Goal: Check status: Check status

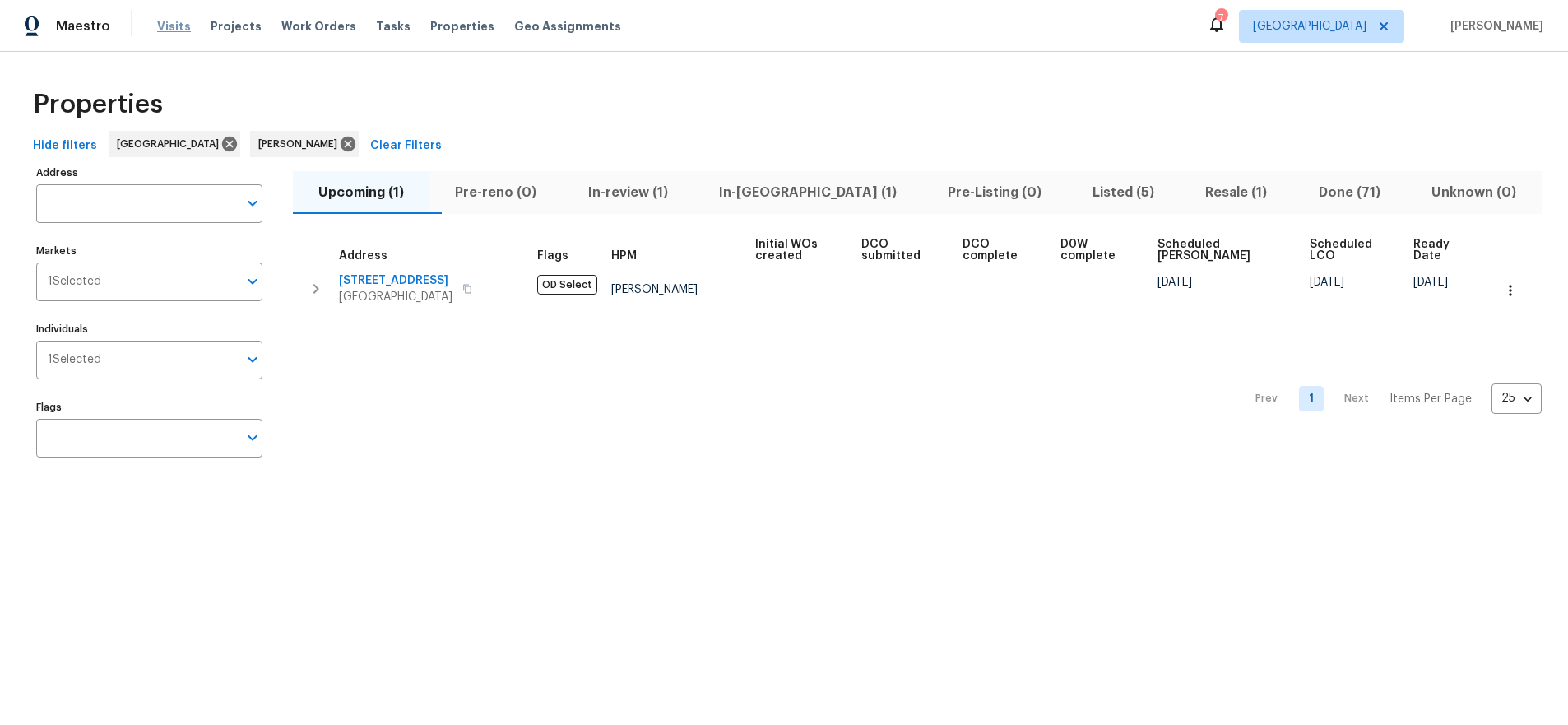
click at [171, 30] on span "Visits" at bounding box center [174, 26] width 34 height 17
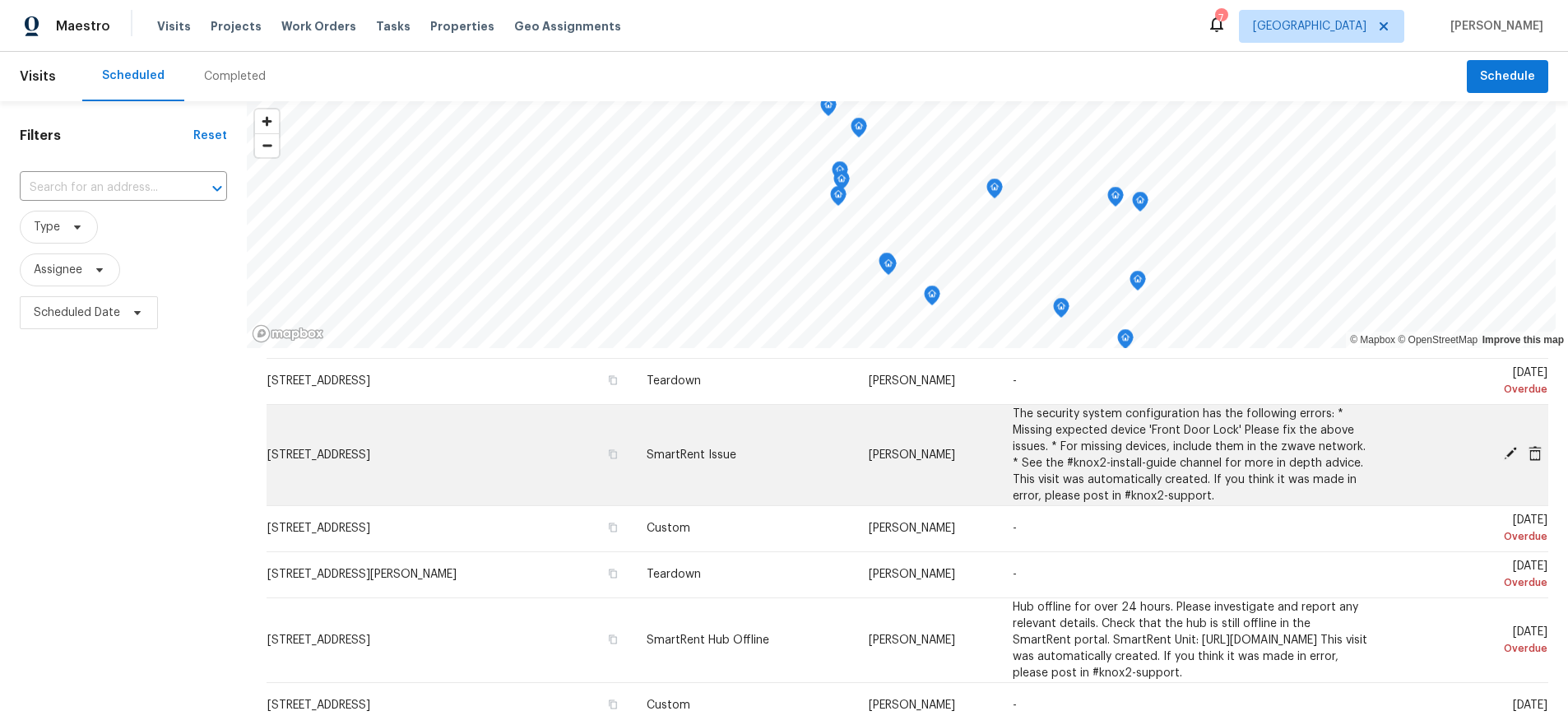
scroll to position [164, 0]
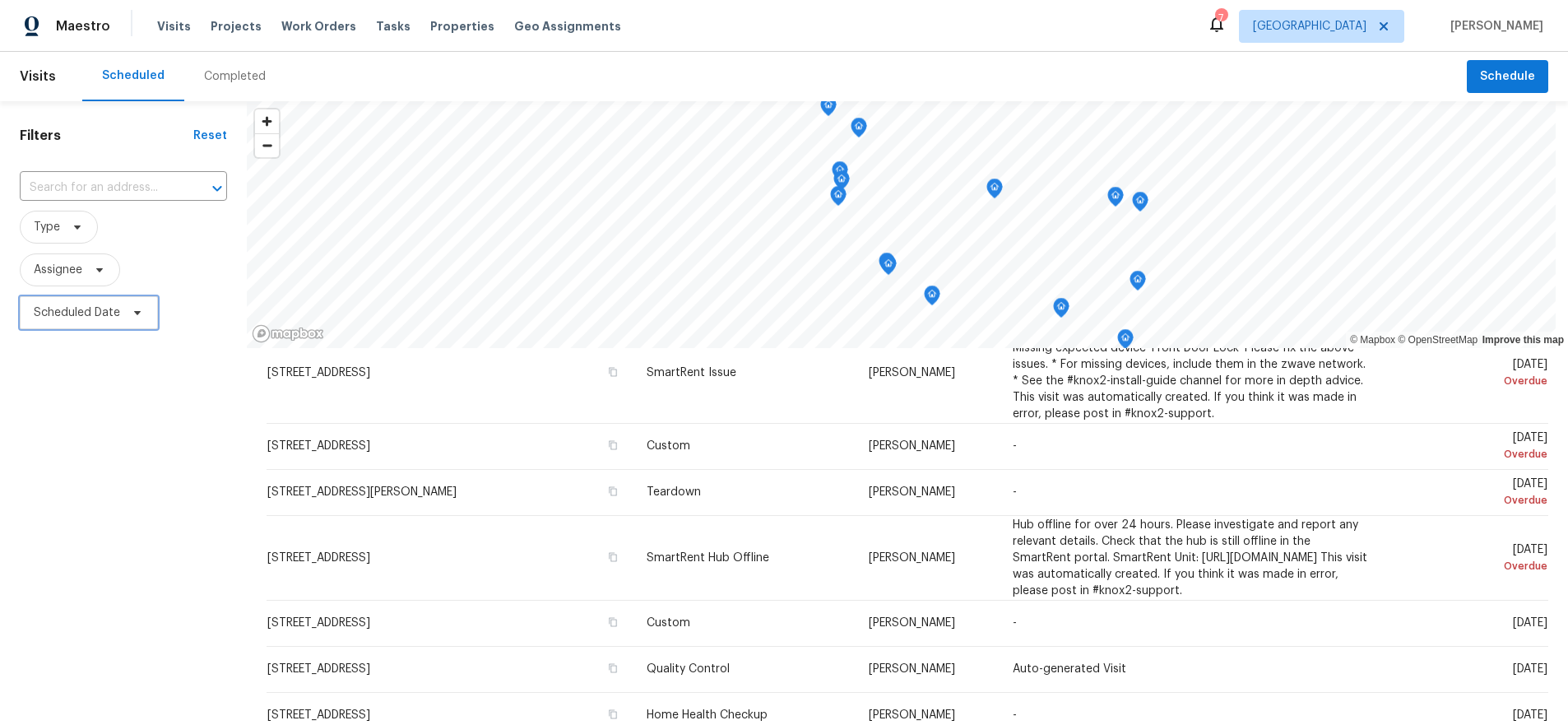
click at [71, 315] on span "Scheduled Date" at bounding box center [76, 313] width 86 height 17
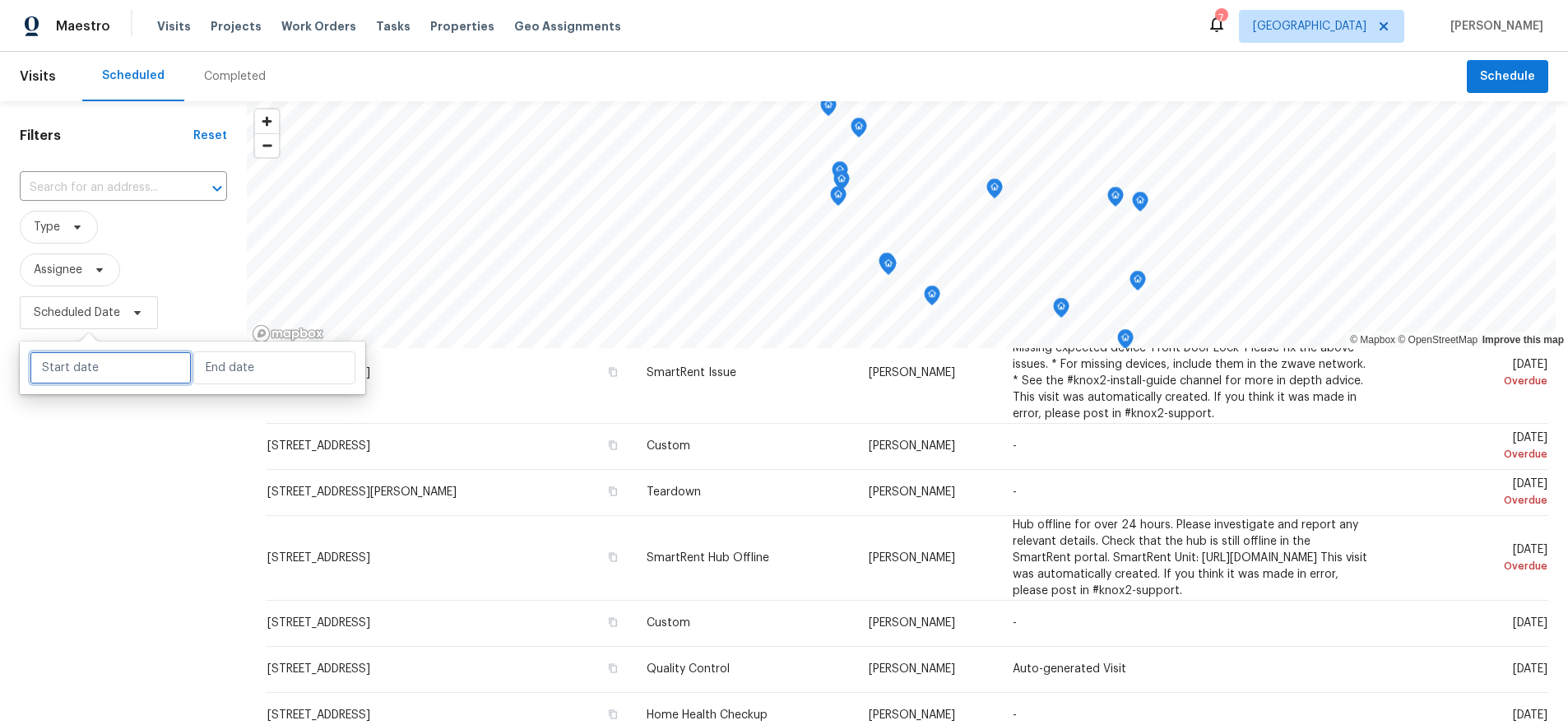
click at [107, 374] on input "text" at bounding box center [111, 367] width 162 height 33
select select "9"
select select "2025"
select select "10"
select select "2025"
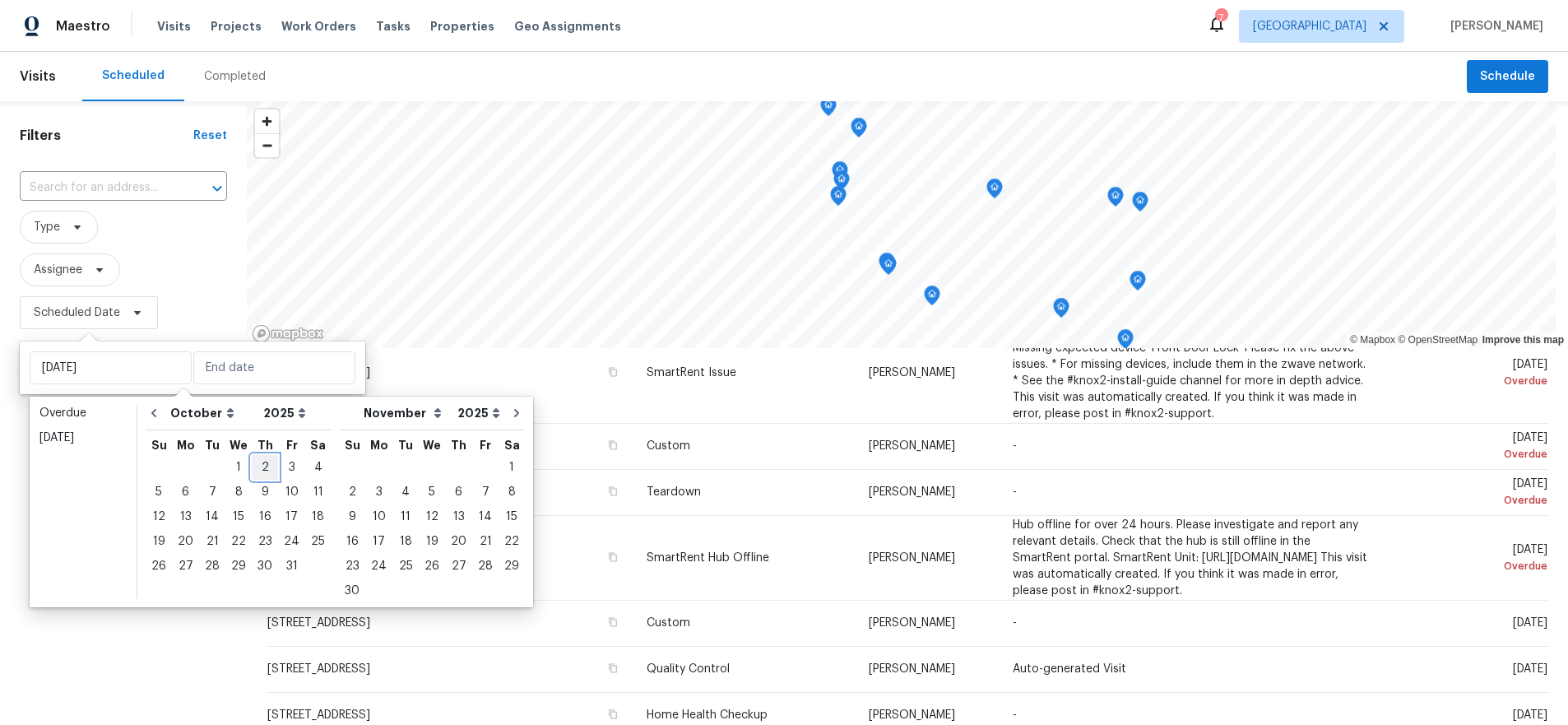
click at [263, 469] on div "2" at bounding box center [264, 467] width 27 height 23
type input "[DATE]"
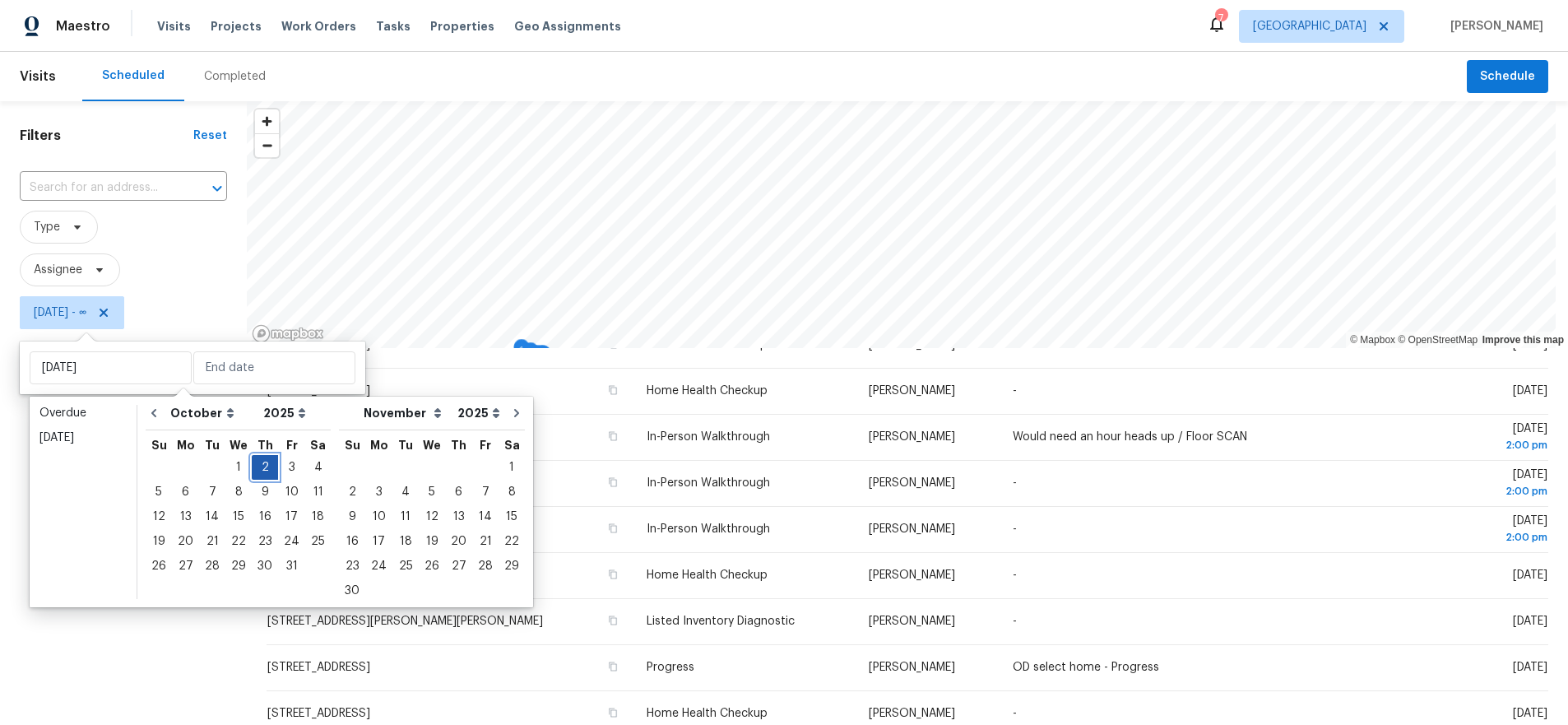
click at [263, 469] on div "2" at bounding box center [264, 467] width 27 height 23
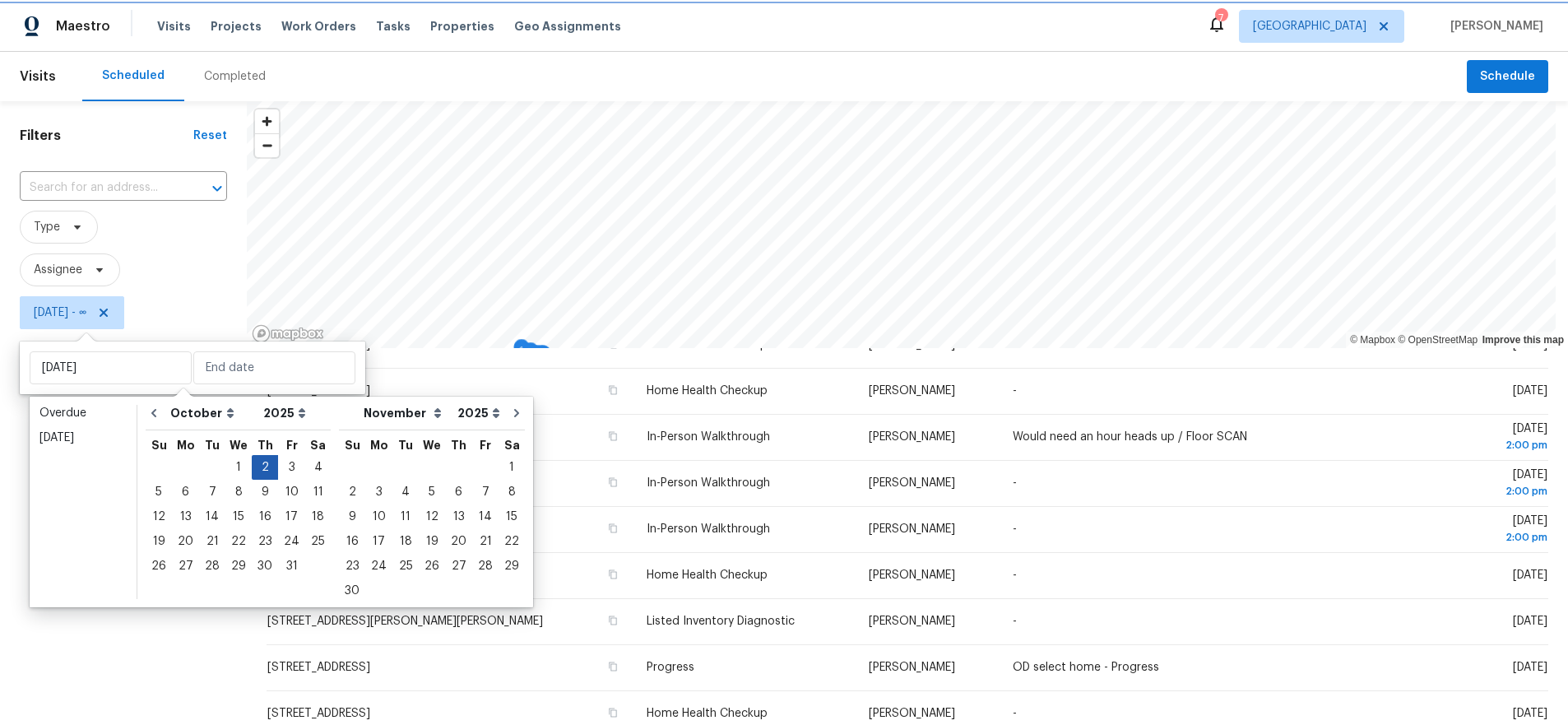
type input "[DATE]"
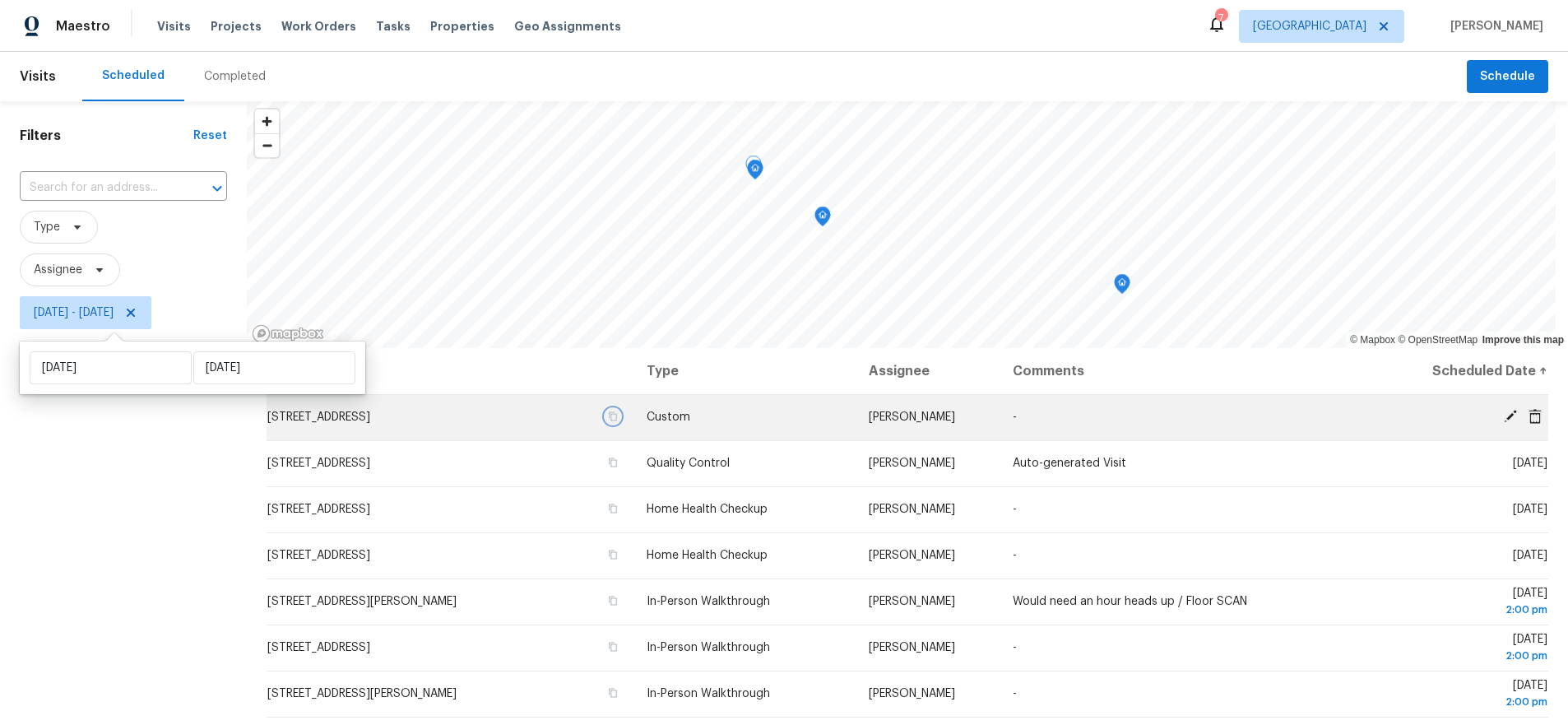
click at [608, 416] on icon "button" at bounding box center [612, 416] width 8 height 9
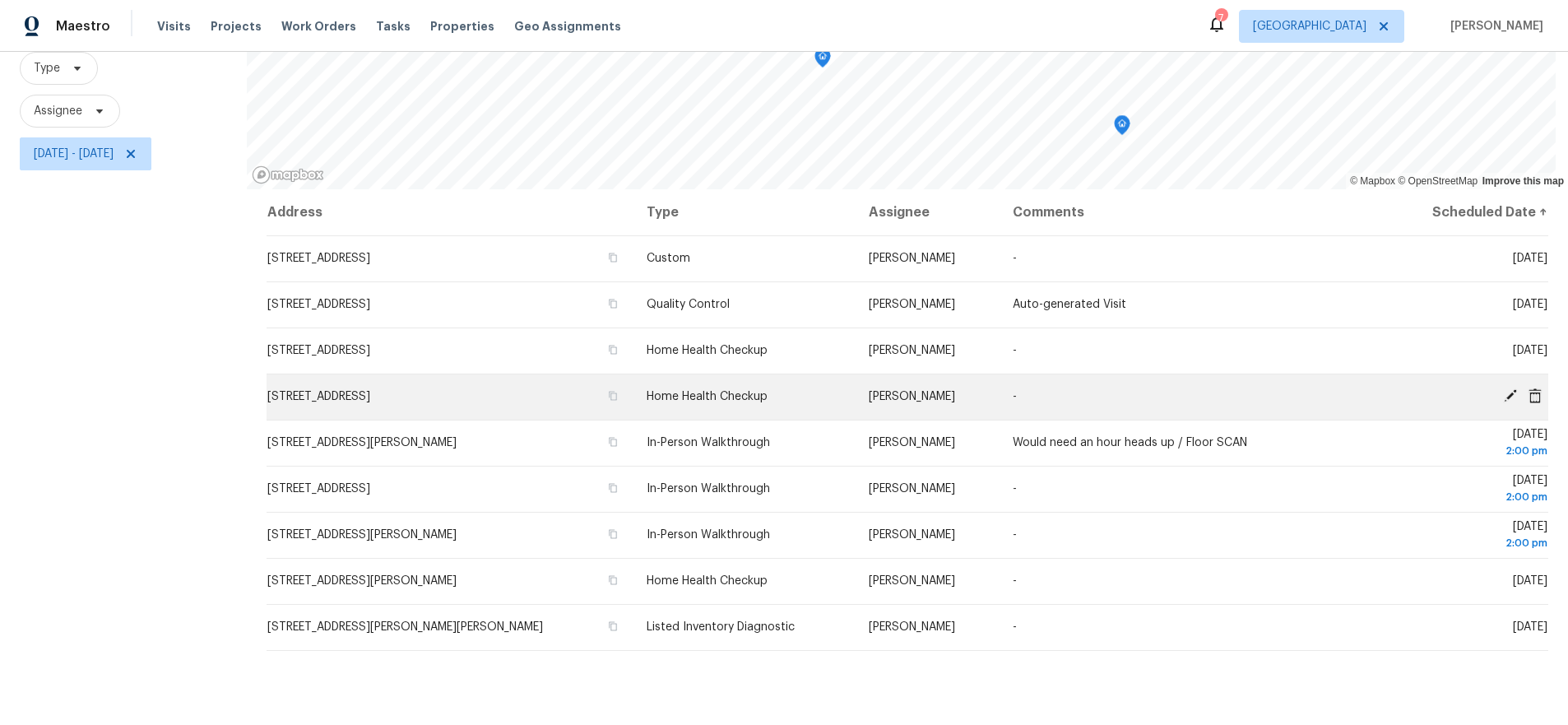
scroll to position [164, 0]
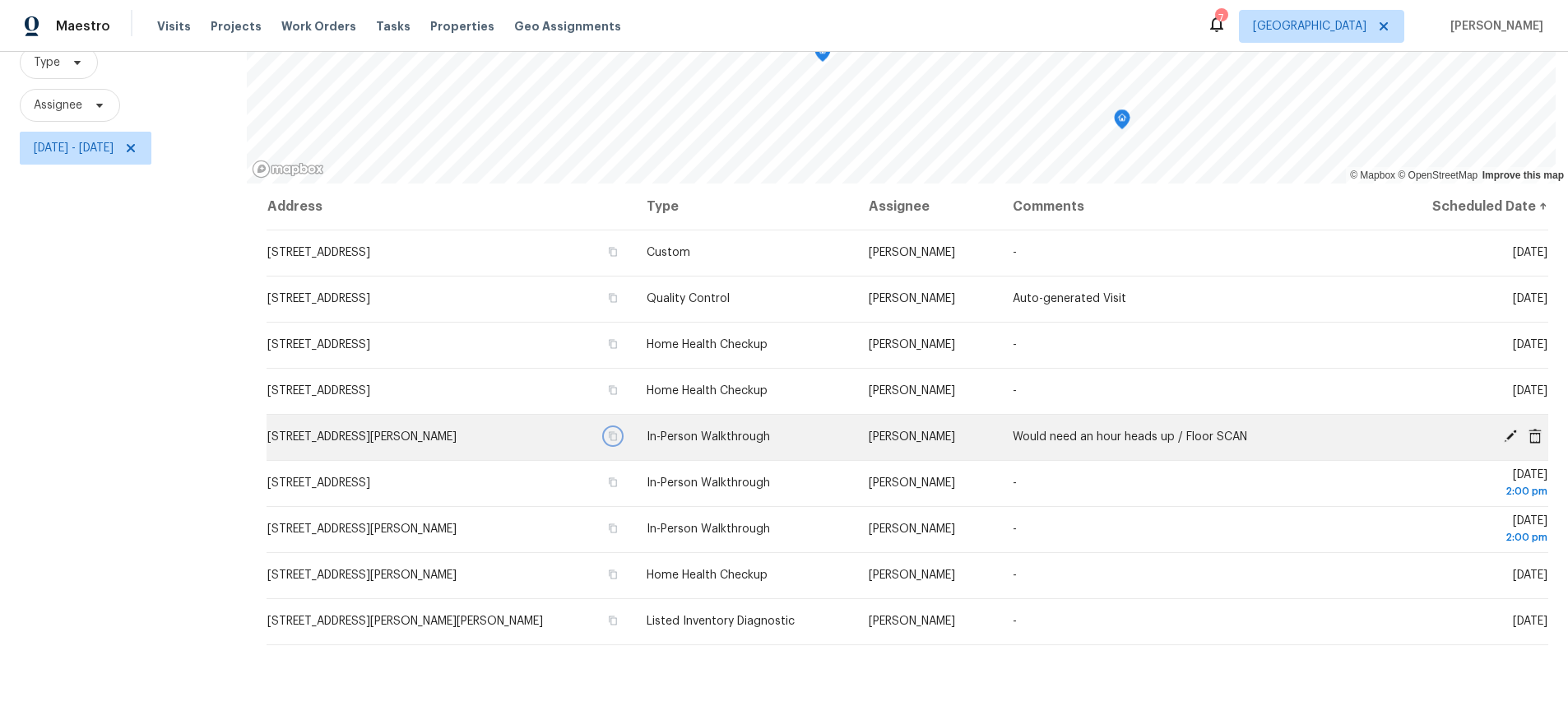
click at [605, 435] on button "button" at bounding box center [612, 435] width 15 height 15
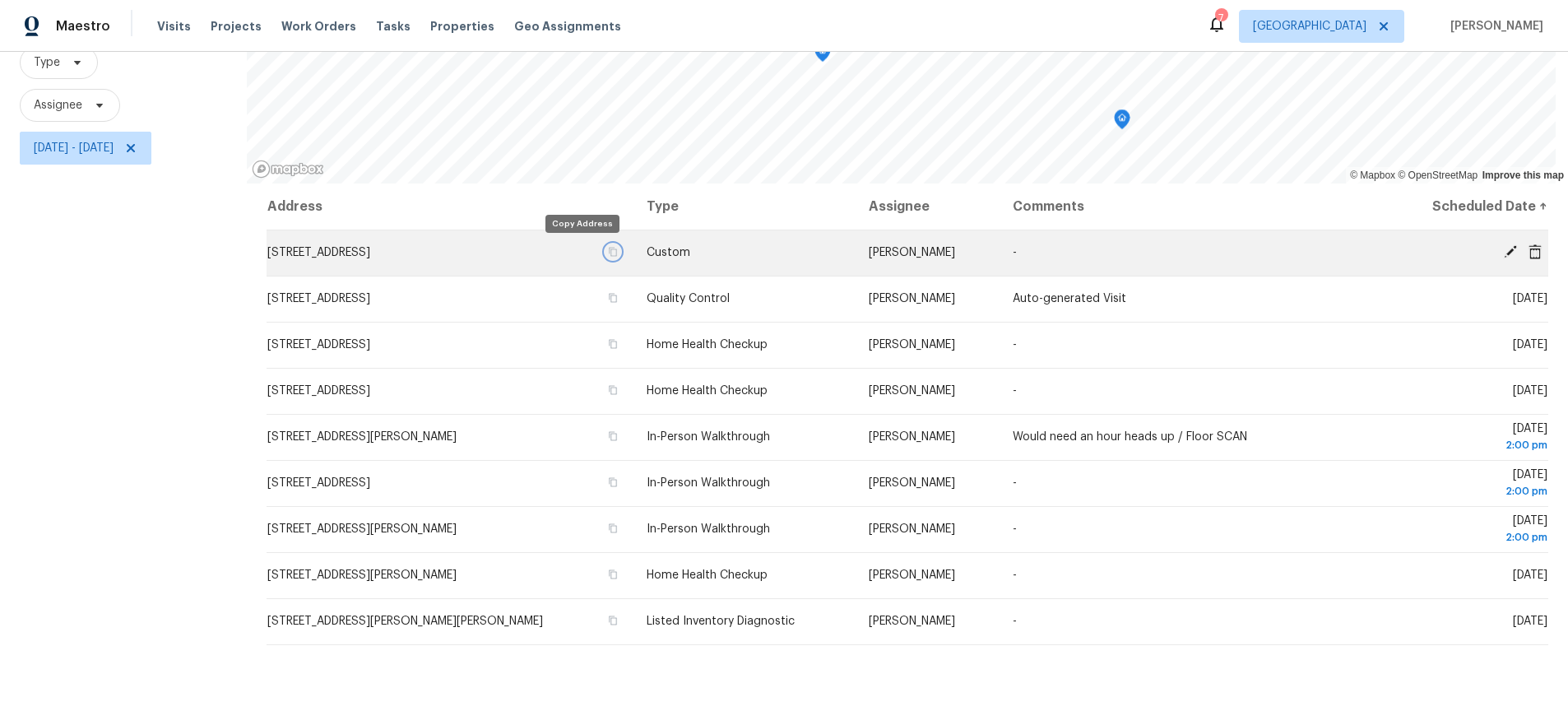
click at [608, 251] on icon "button" at bounding box center [613, 251] width 10 height 10
